Goal: Check status: Check status

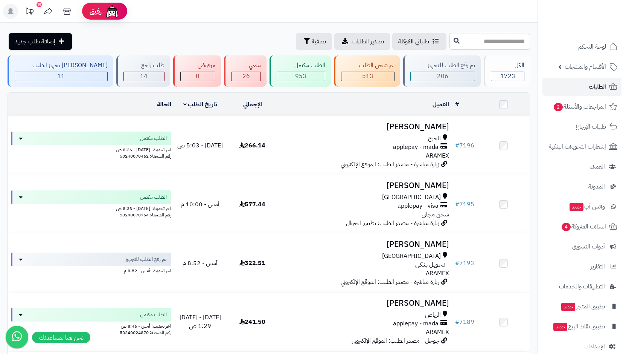
drag, startPoint x: 609, startPoint y: 84, endPoint x: 595, endPoint y: 84, distance: 13.9
click at [609, 84] on icon at bounding box center [613, 86] width 9 height 9
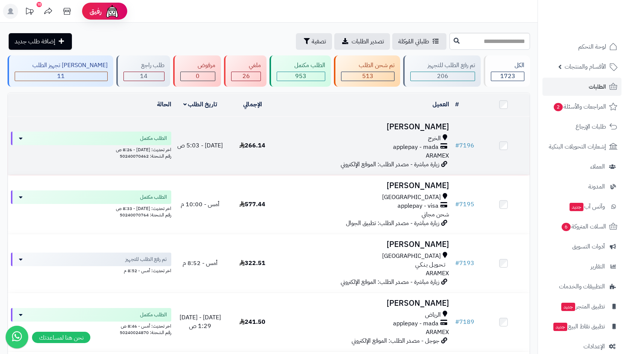
click at [238, 143] on td "266.14" at bounding box center [252, 145] width 52 height 58
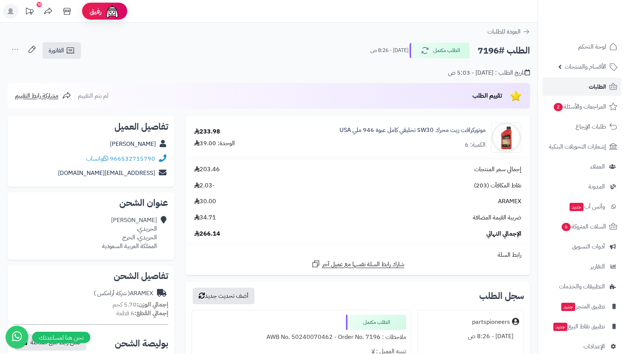
click at [576, 88] on link "الطلبات" at bounding box center [581, 87] width 79 height 18
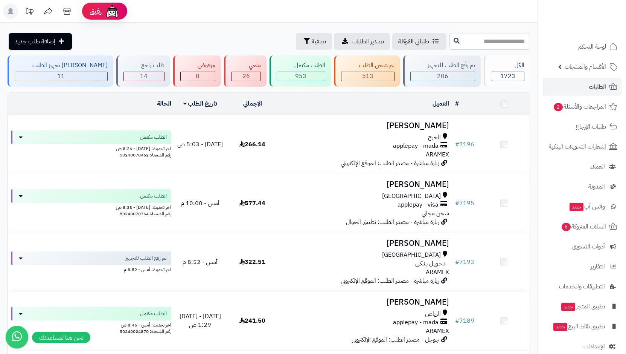
click at [381, 215] on div "مكة المكرمة applepay - visa شحن مجاني" at bounding box center [366, 205] width 168 height 26
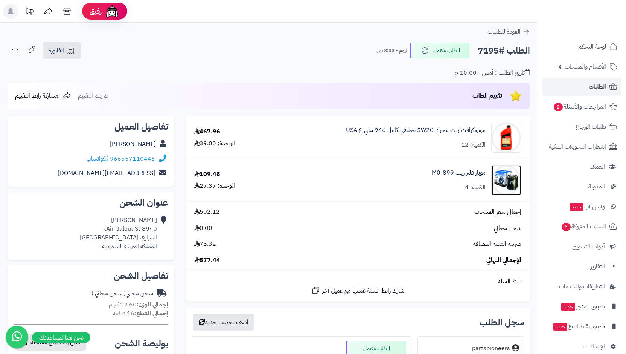
click at [503, 178] on img at bounding box center [506, 180] width 29 height 30
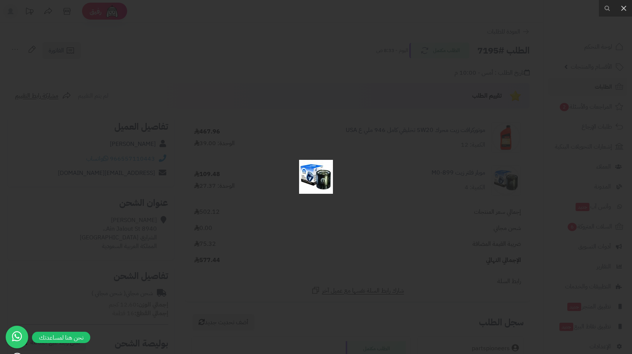
click at [402, 181] on div at bounding box center [316, 177] width 632 height 354
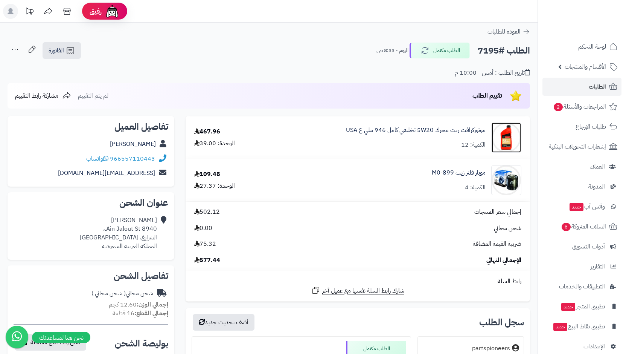
click at [496, 136] on img at bounding box center [506, 137] width 29 height 30
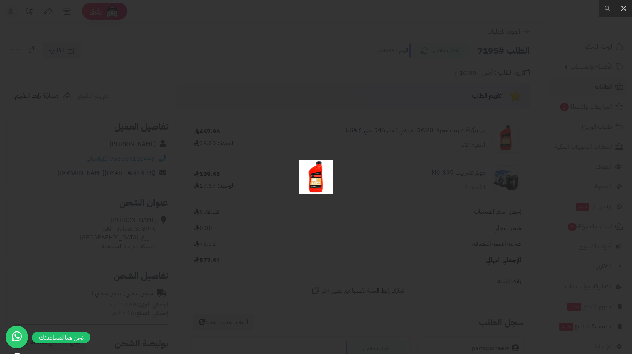
click at [449, 180] on div at bounding box center [316, 177] width 632 height 354
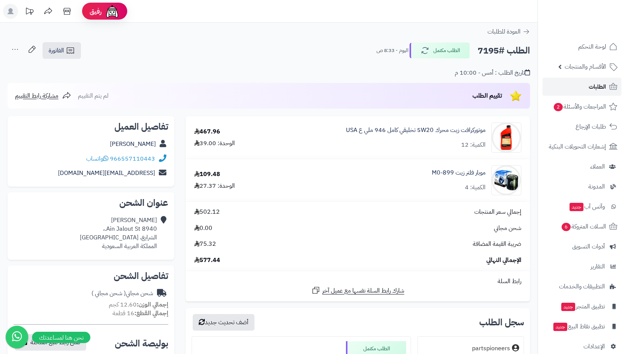
click at [585, 88] on link "الطلبات" at bounding box center [581, 87] width 79 height 18
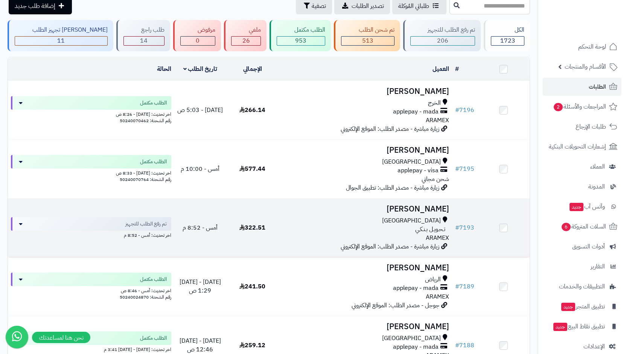
scroll to position [113, 0]
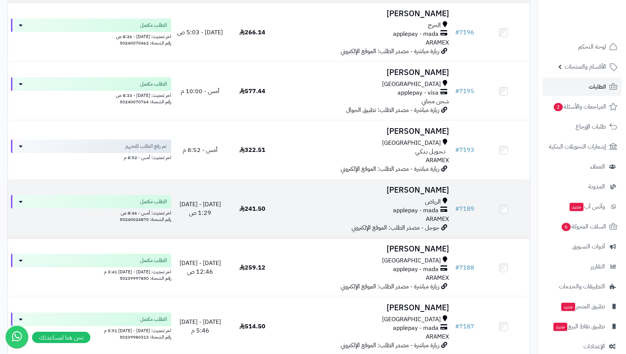
click at [410, 216] on div "الرياض applepay - mada ARAMEX" at bounding box center [366, 210] width 168 height 26
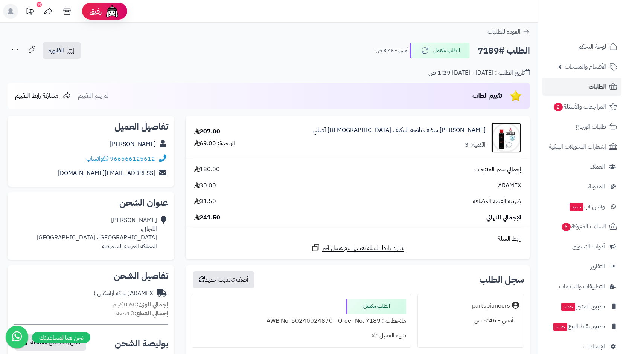
click at [503, 142] on img at bounding box center [506, 137] width 29 height 30
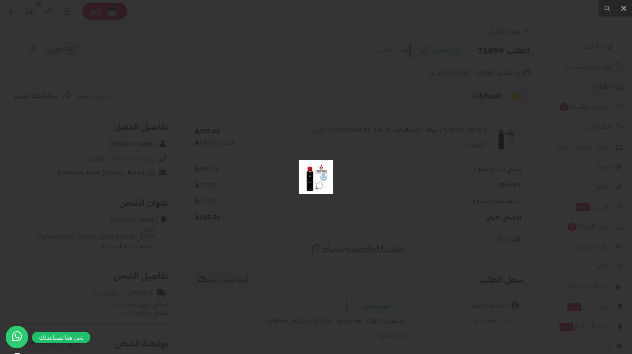
click at [452, 163] on div at bounding box center [316, 177] width 632 height 354
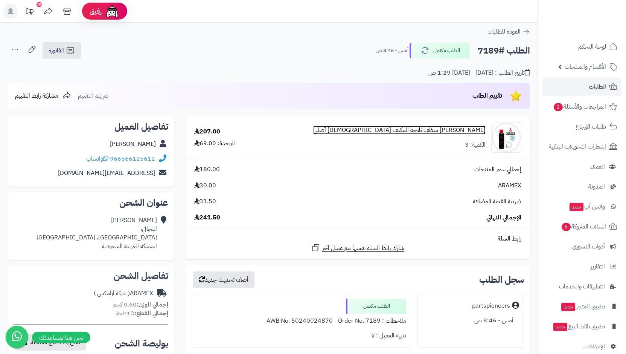
click at [431, 132] on link "ميتسوبيشي رغوة منظف ثلاجة المكيف ياباني أصلي" at bounding box center [399, 130] width 172 height 9
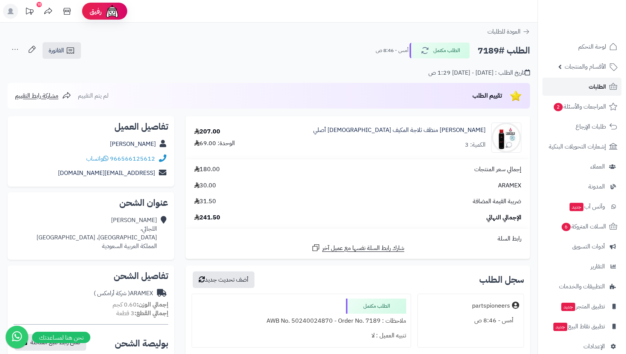
click at [568, 90] on link "الطلبات" at bounding box center [581, 87] width 79 height 18
